Goal: Communication & Community: Share content

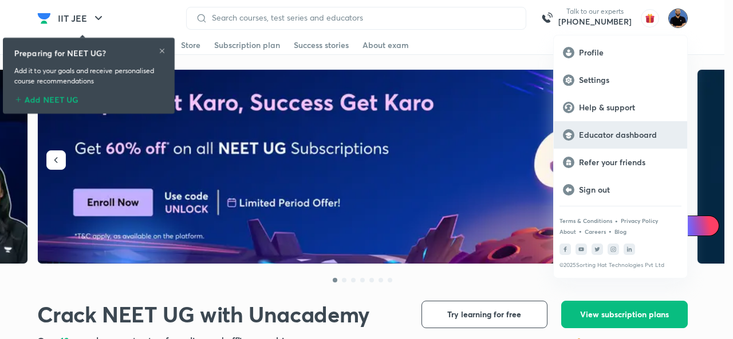
click at [663, 137] on p "Educator dashboard" at bounding box center [628, 135] width 99 height 10
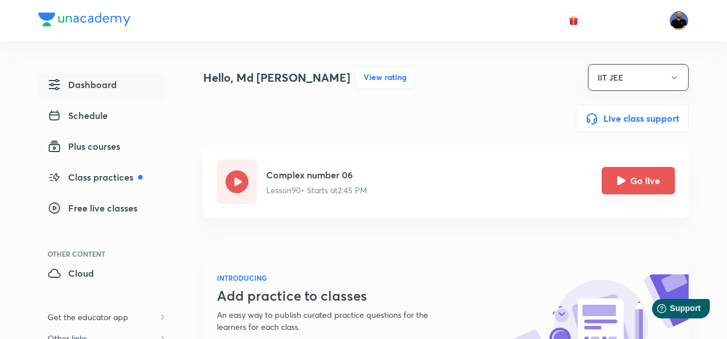
click at [623, 183] on icon "Go live" at bounding box center [621, 180] width 9 height 9
click at [633, 185] on button "Go live" at bounding box center [638, 180] width 73 height 27
click at [639, 180] on button "Go live" at bounding box center [638, 180] width 73 height 27
click at [645, 177] on button "Go live" at bounding box center [638, 180] width 73 height 27
